Goal: Information Seeking & Learning: Learn about a topic

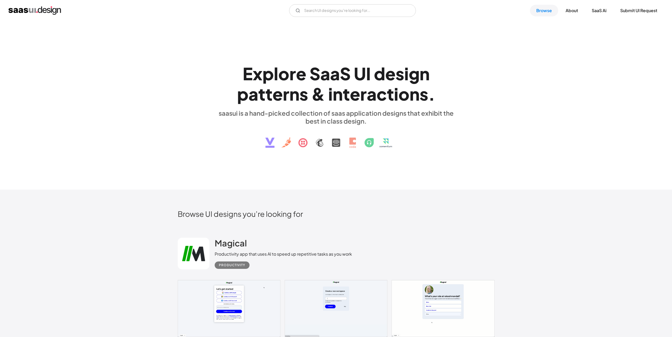
scroll to position [109, 0]
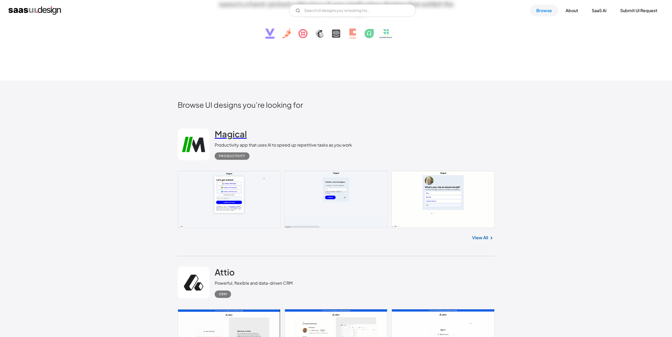
click at [235, 132] on h2 "Magical" at bounding box center [231, 134] width 32 height 11
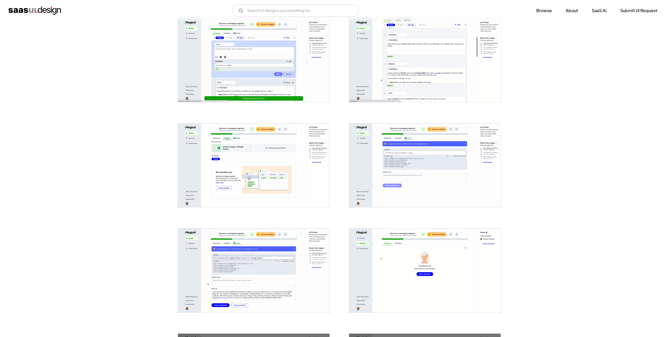
scroll to position [624, 0]
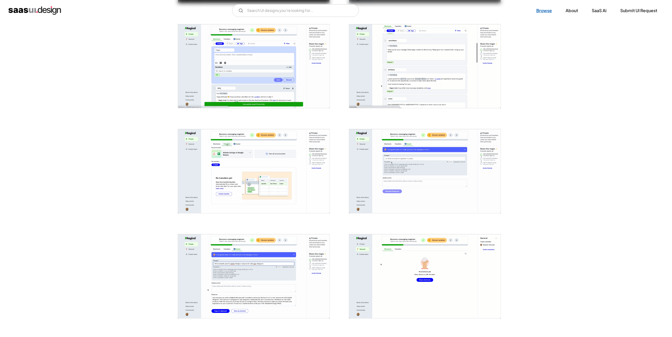
click at [539, 14] on link "Browse" at bounding box center [544, 11] width 28 height 12
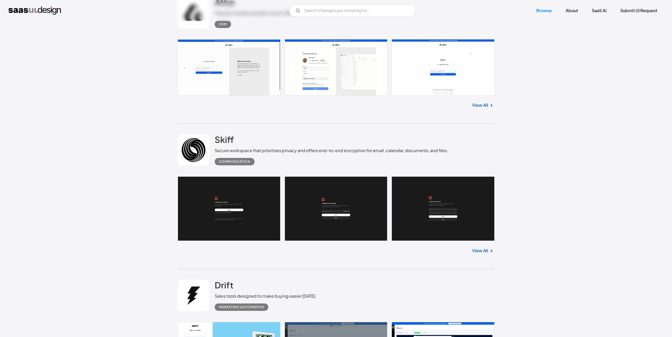
scroll to position [357, 0]
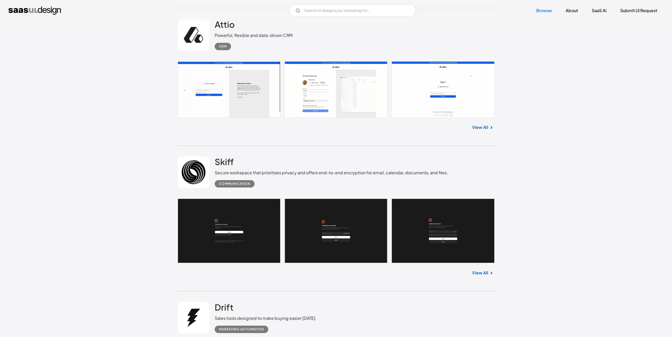
click at [232, 74] on link at bounding box center [336, 89] width 317 height 56
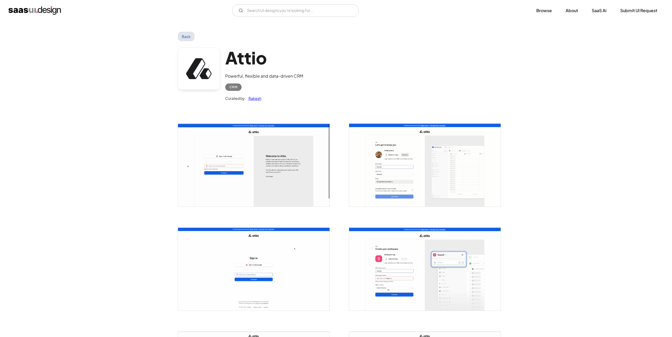
click at [300, 145] on img "open lightbox" at bounding box center [253, 165] width 151 height 83
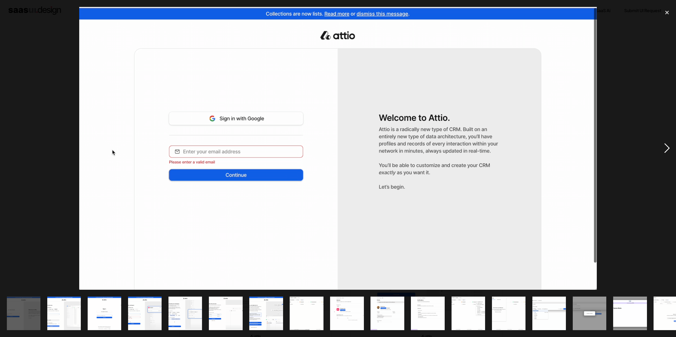
click at [669, 147] on div "next image" at bounding box center [667, 148] width 18 height 283
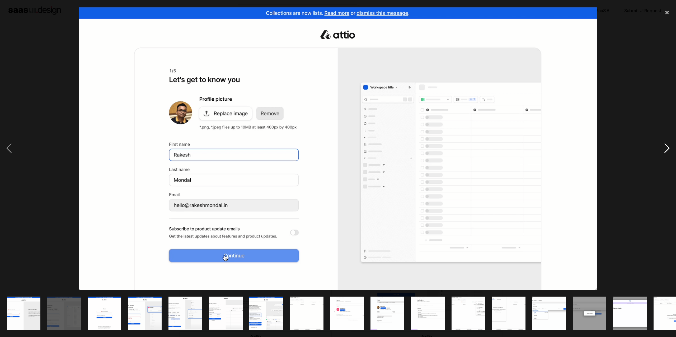
click at [669, 147] on div "next image" at bounding box center [667, 148] width 18 height 283
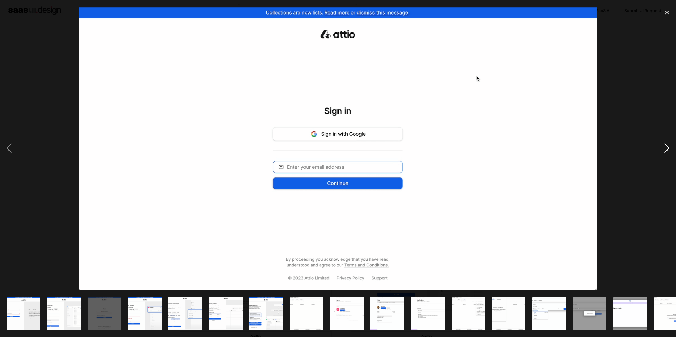
click at [669, 147] on div "next image" at bounding box center [667, 148] width 18 height 283
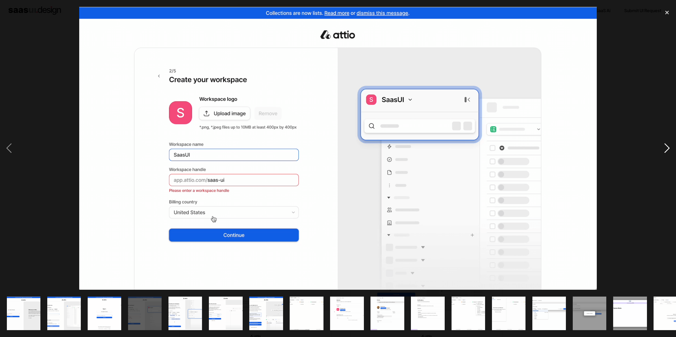
click at [668, 147] on div "next image" at bounding box center [667, 148] width 18 height 283
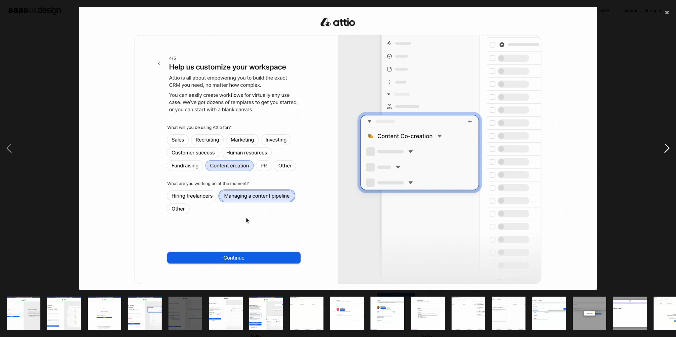
click at [668, 147] on div "next image" at bounding box center [667, 148] width 18 height 283
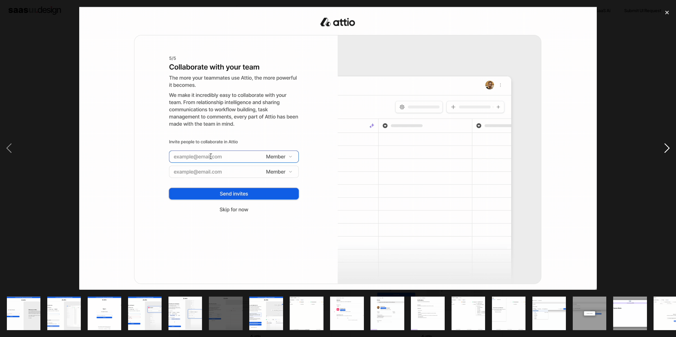
click at [668, 147] on div "next image" at bounding box center [667, 148] width 18 height 283
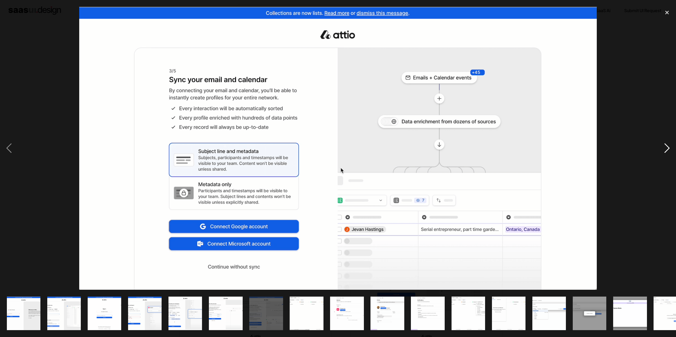
click at [668, 147] on div "next image" at bounding box center [667, 148] width 18 height 283
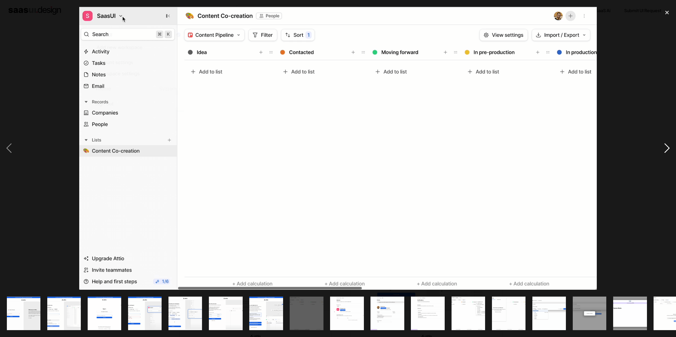
click at [668, 147] on div "next image" at bounding box center [667, 148] width 18 height 283
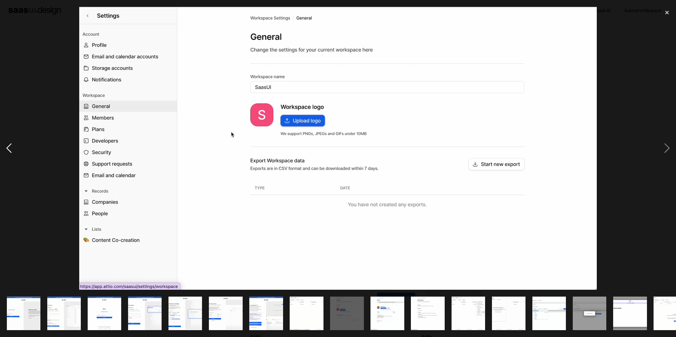
click at [4, 151] on div "previous image" at bounding box center [9, 148] width 18 height 283
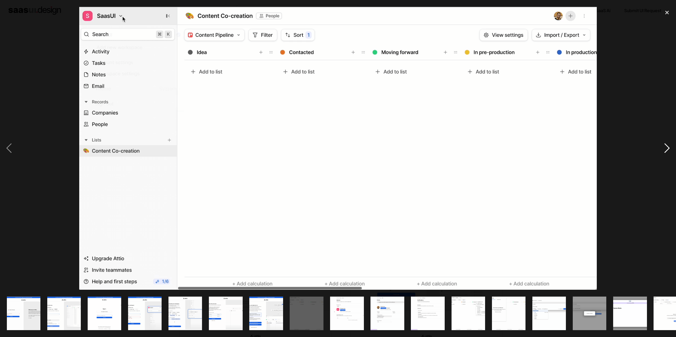
click at [666, 149] on div "next image" at bounding box center [667, 148] width 18 height 283
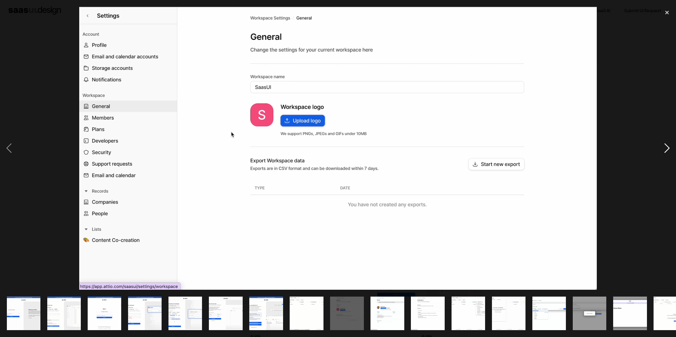
click at [666, 149] on div "next image" at bounding box center [667, 148] width 18 height 283
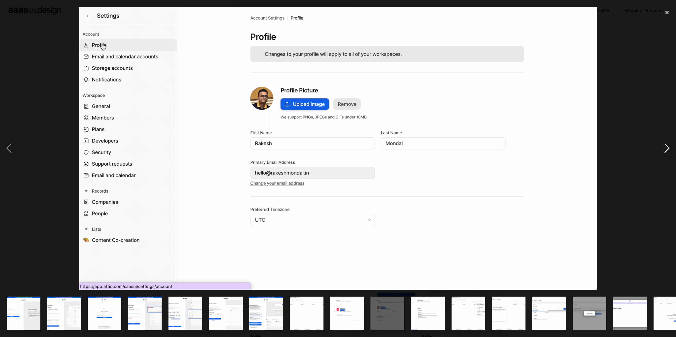
click at [665, 149] on div "next image" at bounding box center [667, 148] width 18 height 283
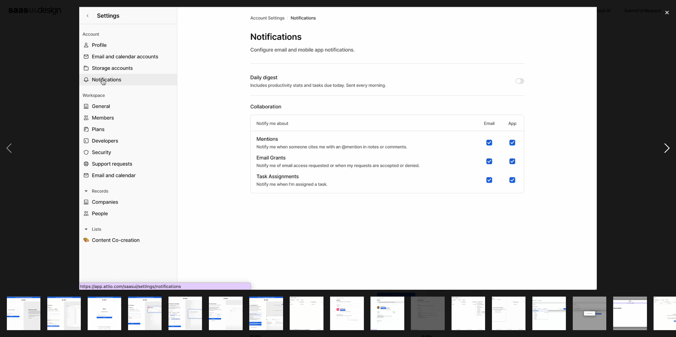
click at [665, 149] on div "next image" at bounding box center [667, 148] width 18 height 283
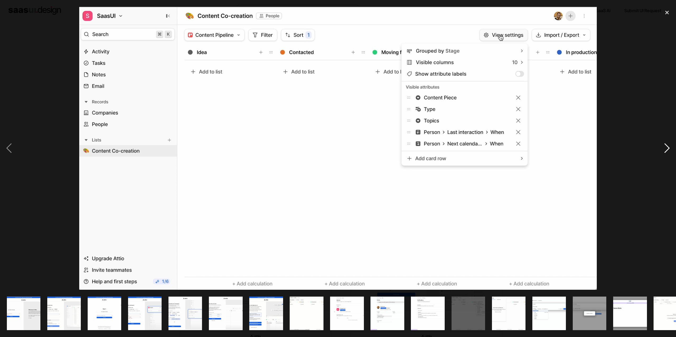
click at [665, 149] on div "next image" at bounding box center [667, 148] width 18 height 283
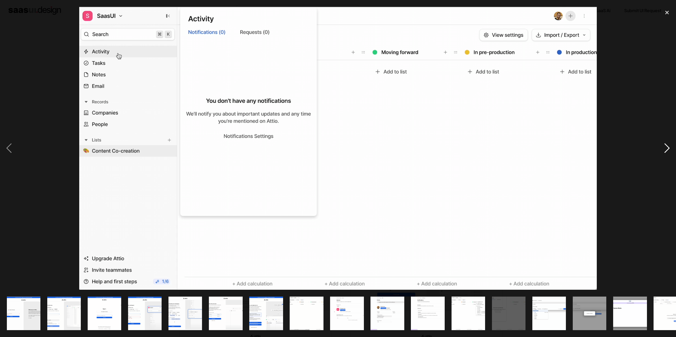
click at [665, 149] on div "next image" at bounding box center [667, 148] width 18 height 283
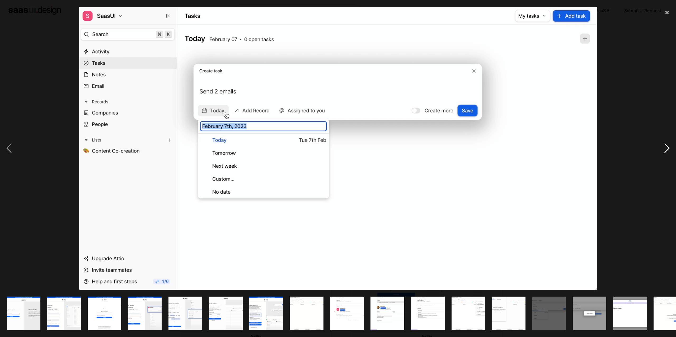
click at [665, 149] on div "next image" at bounding box center [667, 148] width 18 height 283
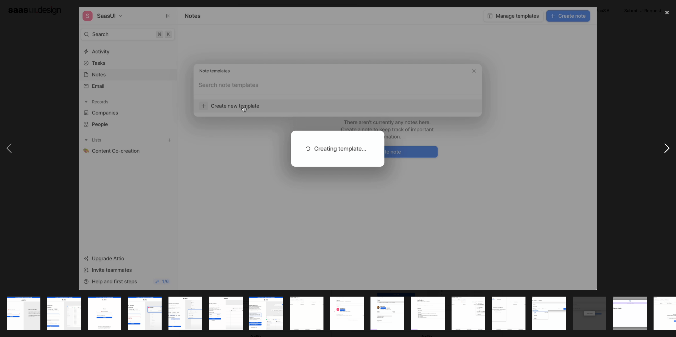
click at [665, 149] on div "next image" at bounding box center [667, 148] width 18 height 283
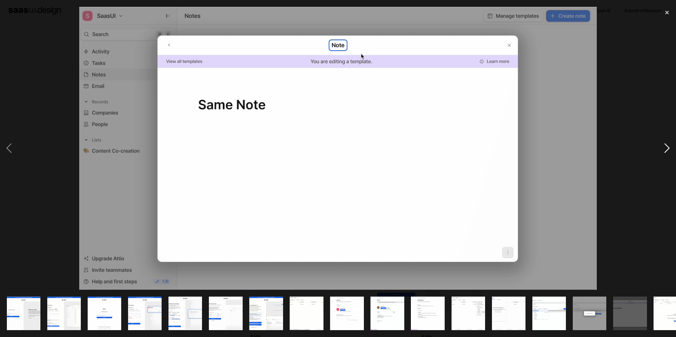
click at [665, 149] on div "next image" at bounding box center [667, 148] width 18 height 283
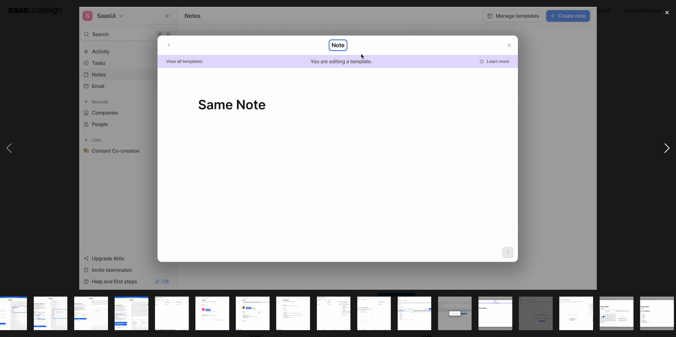
click at [665, 149] on div "next image" at bounding box center [667, 148] width 18 height 283
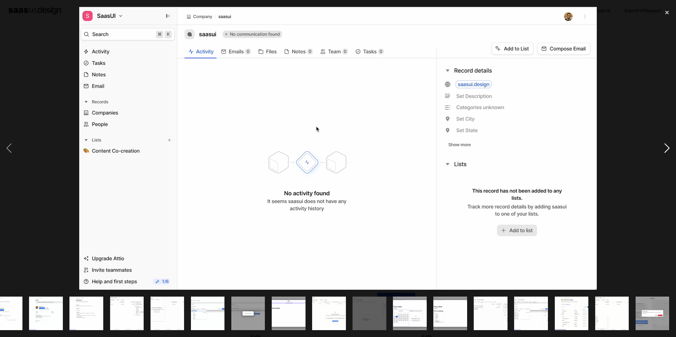
click at [665, 149] on div "next image" at bounding box center [667, 148] width 18 height 283
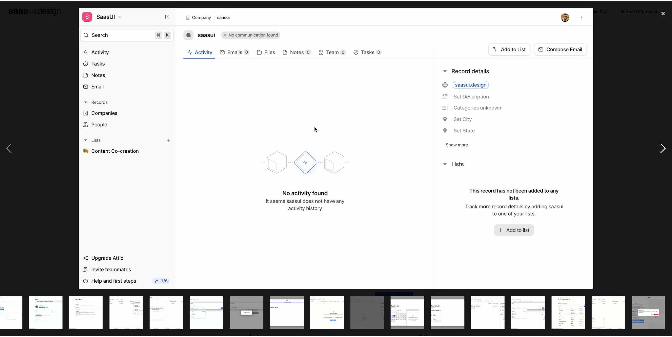
scroll to position [0, 341]
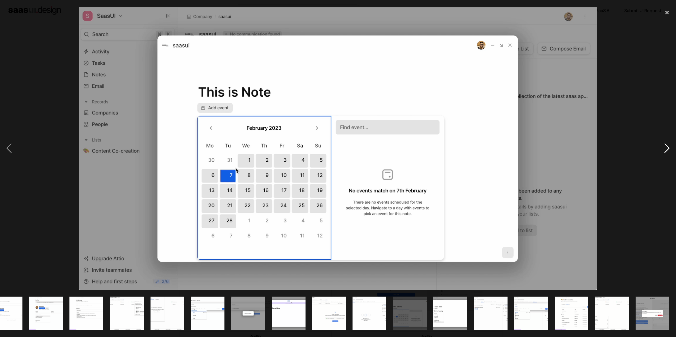
click at [665, 149] on div "next image" at bounding box center [667, 148] width 18 height 283
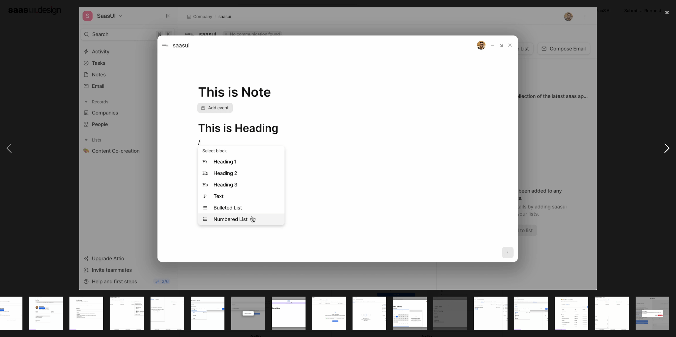
click at [665, 149] on div "next image" at bounding box center [667, 148] width 18 height 283
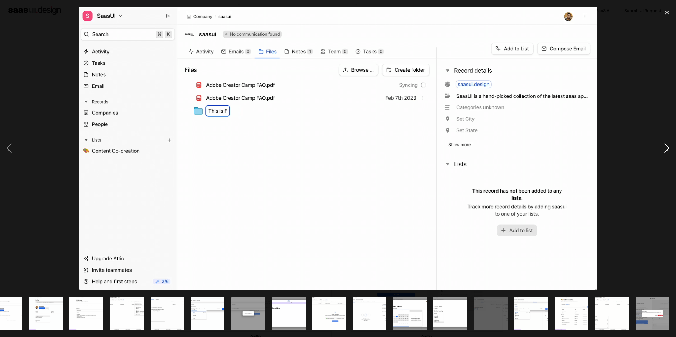
click at [665, 149] on div "next image" at bounding box center [667, 148] width 18 height 283
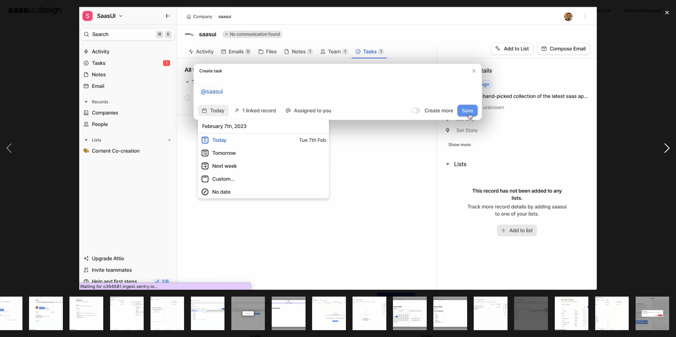
click at [665, 149] on div "next image" at bounding box center [667, 148] width 18 height 283
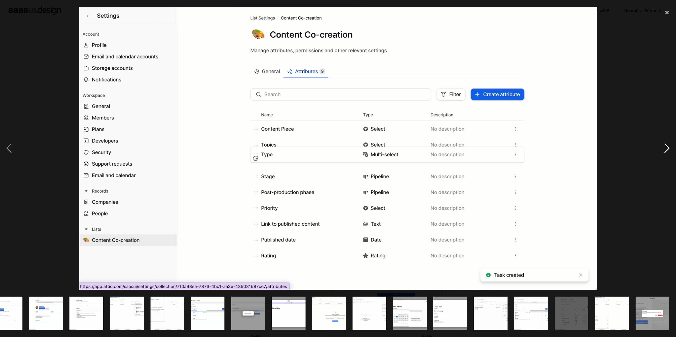
click at [665, 149] on div "next image" at bounding box center [667, 148] width 18 height 283
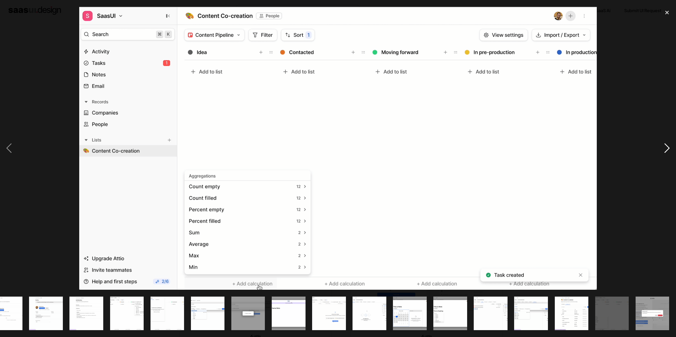
click at [665, 149] on div "next image" at bounding box center [667, 148] width 18 height 283
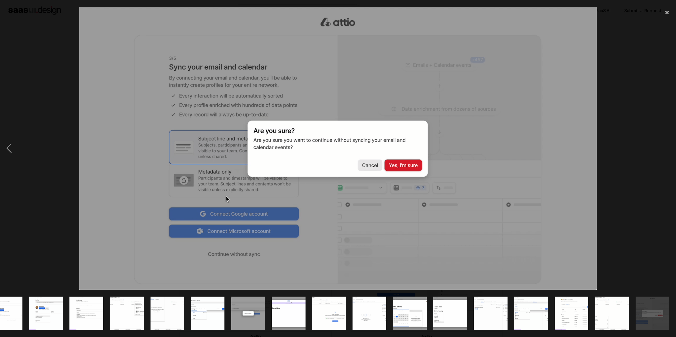
click at [665, 149] on div "next image" at bounding box center [667, 148] width 18 height 283
click at [651, 151] on div at bounding box center [338, 148] width 676 height 283
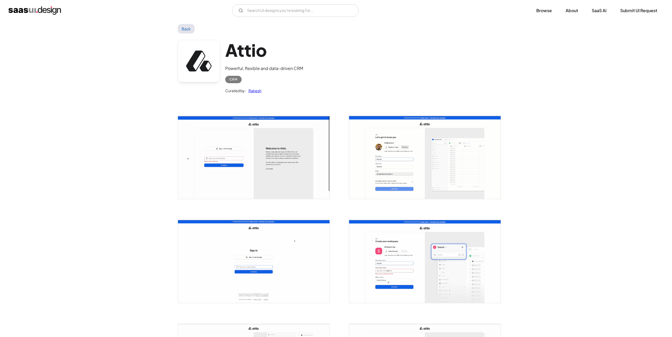
scroll to position [11, 0]
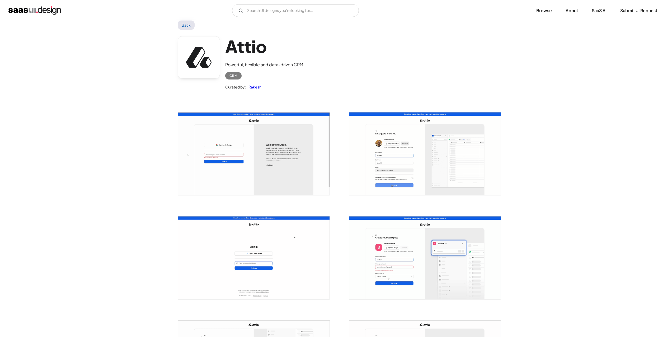
click at [186, 25] on link "Back" at bounding box center [186, 25] width 17 height 10
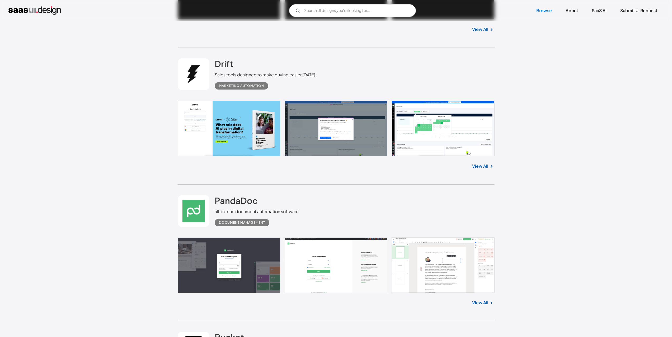
scroll to position [638, 0]
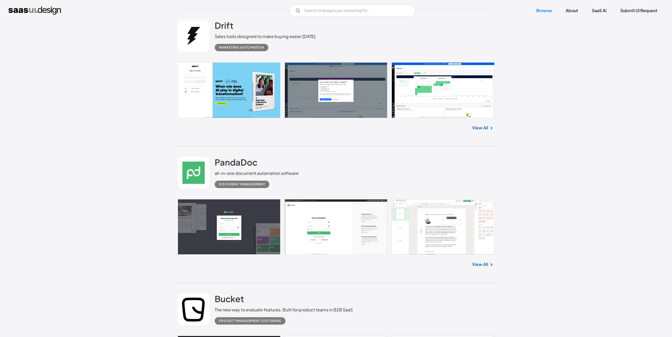
click at [439, 88] on link at bounding box center [336, 90] width 317 height 56
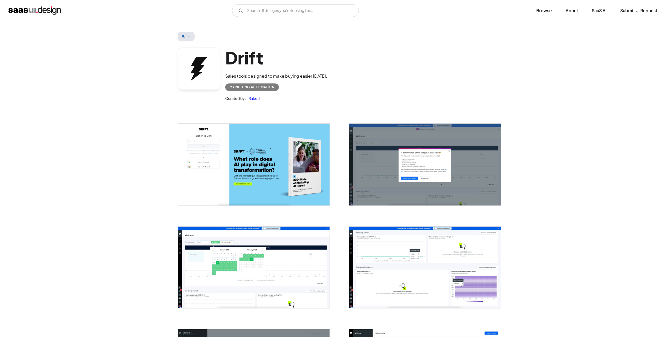
click at [183, 33] on link "Back" at bounding box center [186, 37] width 17 height 10
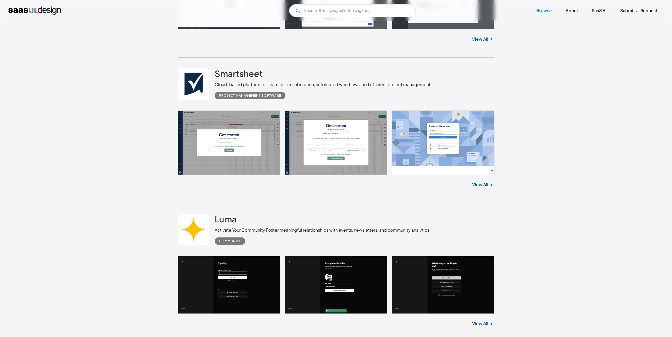
scroll to position [4918, 0]
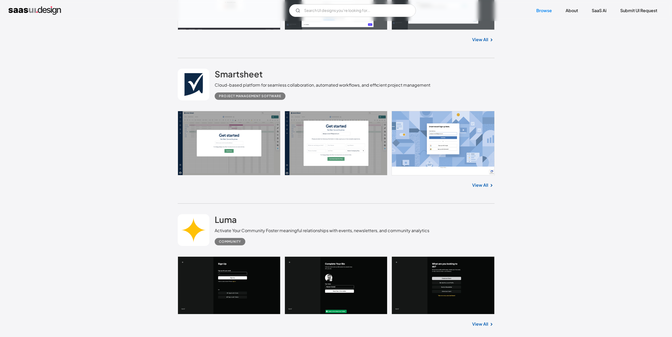
click at [488, 182] on img at bounding box center [491, 185] width 6 height 6
click at [485, 182] on link "View All" at bounding box center [480, 185] width 16 height 6
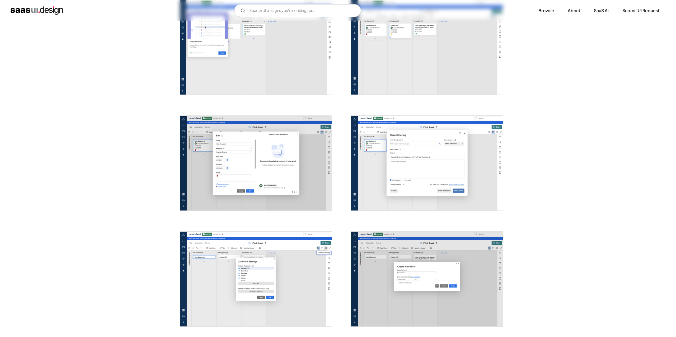
scroll to position [885, 0]
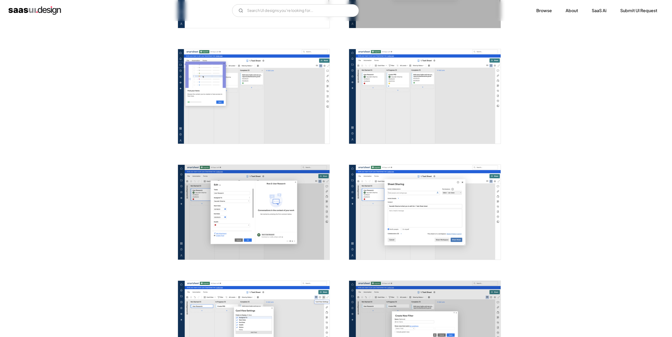
click at [395, 112] on img "open lightbox" at bounding box center [424, 96] width 151 height 95
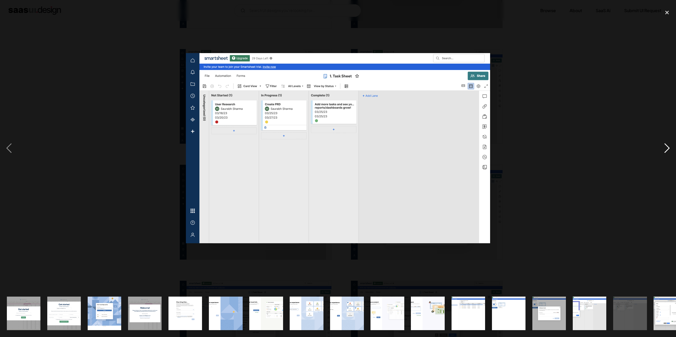
click at [668, 146] on div "next image" at bounding box center [667, 148] width 18 height 283
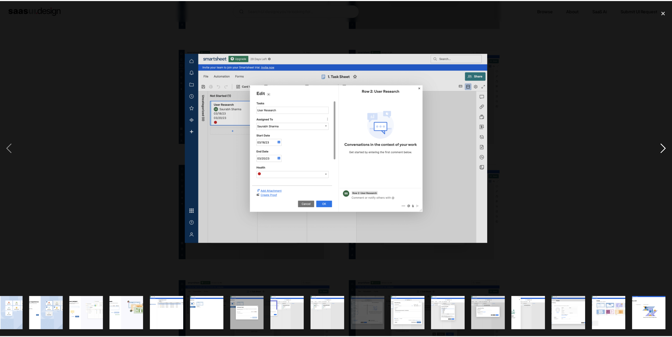
scroll to position [0, 301]
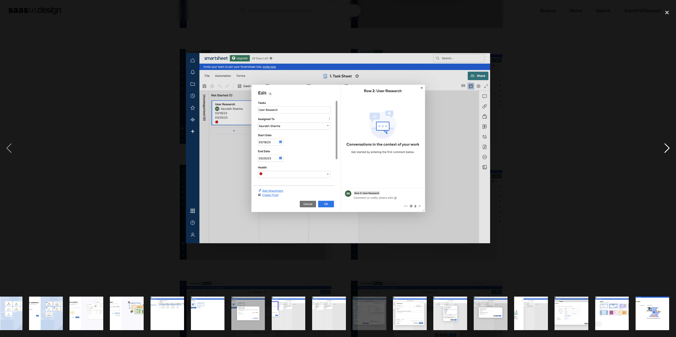
click at [668, 146] on div "next image" at bounding box center [667, 148] width 18 height 283
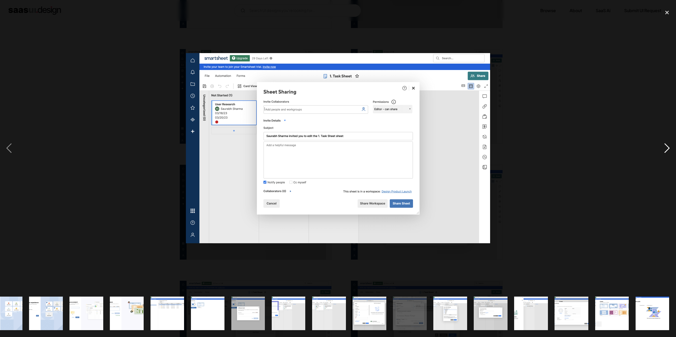
click at [667, 146] on div "next image" at bounding box center [667, 148] width 18 height 283
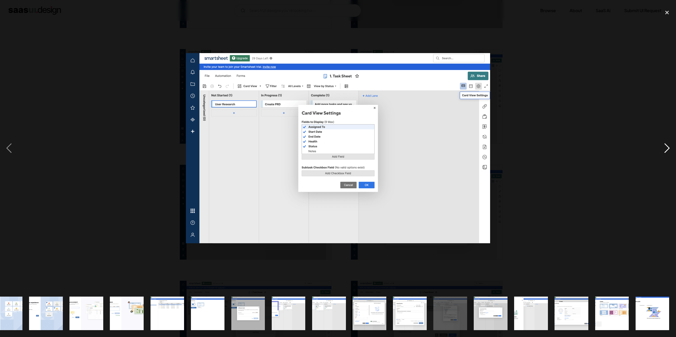
click at [667, 146] on div "next image" at bounding box center [667, 148] width 18 height 283
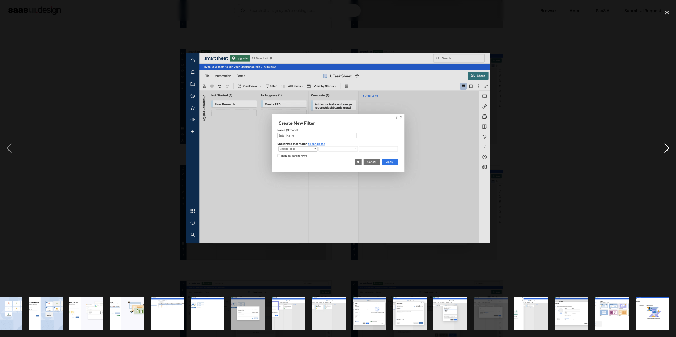
click at [667, 146] on div "next image" at bounding box center [667, 148] width 18 height 283
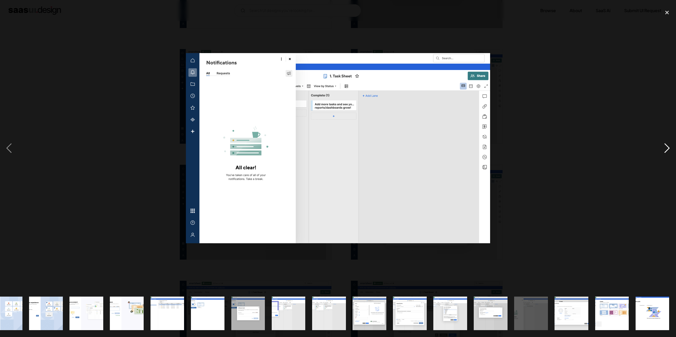
click at [667, 146] on div "next image" at bounding box center [667, 148] width 18 height 283
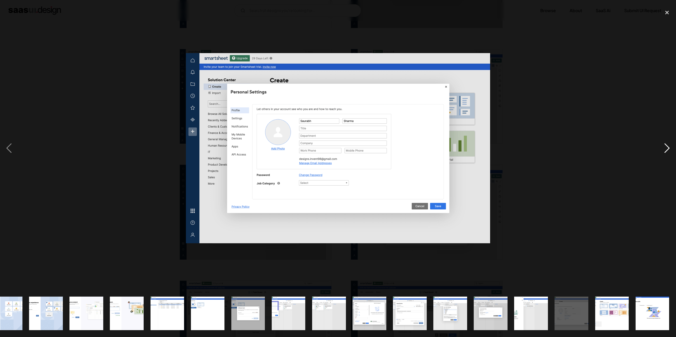
click at [667, 146] on div "next image" at bounding box center [667, 148] width 18 height 283
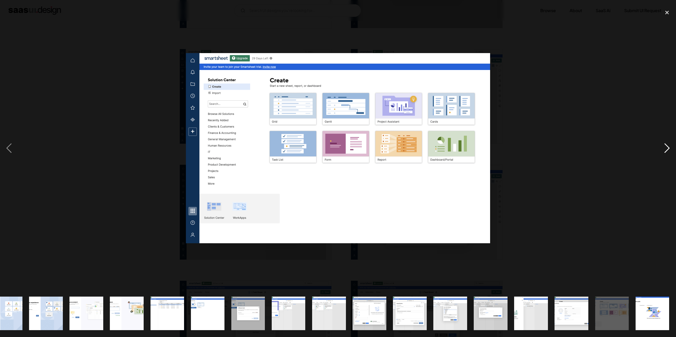
click at [667, 146] on div "next image" at bounding box center [667, 148] width 18 height 283
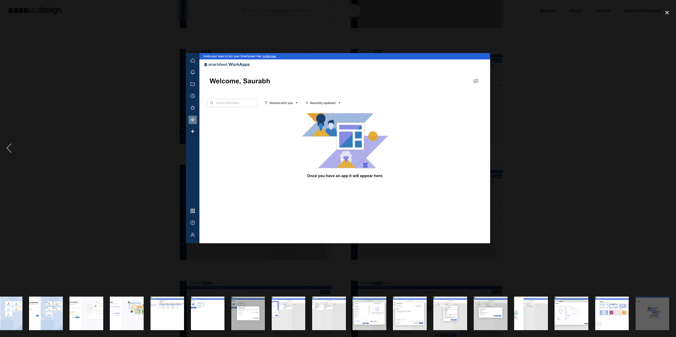
click at [667, 146] on div "next image" at bounding box center [667, 148] width 18 height 283
click at [644, 143] on div at bounding box center [338, 148] width 676 height 283
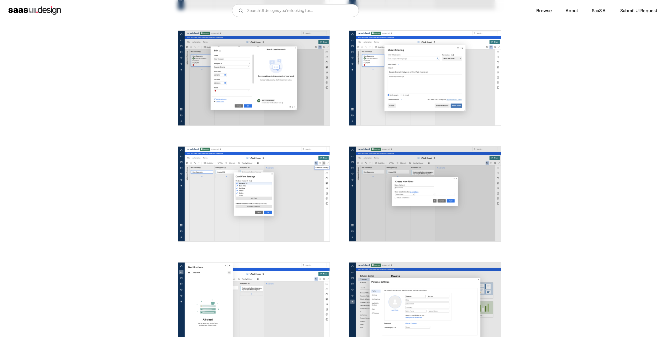
scroll to position [1076, 0]
